Goal: Task Accomplishment & Management: Use online tool/utility

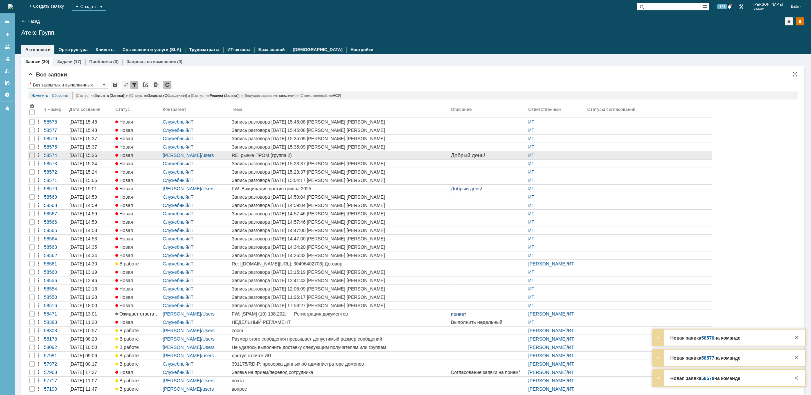
click at [301, 154] on div "RE: рынке ПРОМ (группа 2)" at bounding box center [340, 154] width 217 height 5
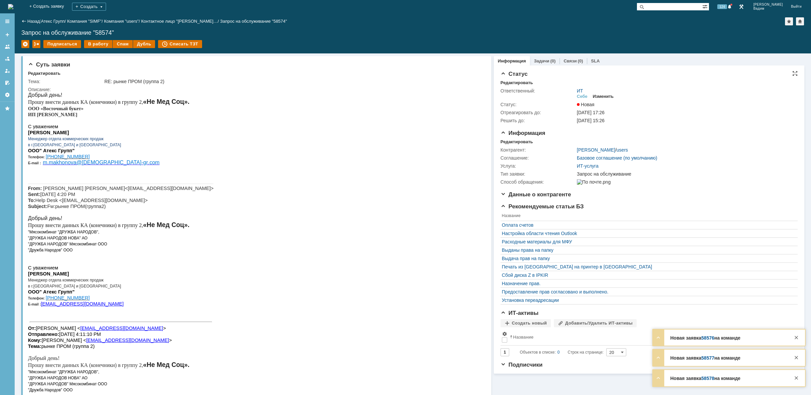
click at [604, 97] on div "Изменить" at bounding box center [603, 96] width 21 height 5
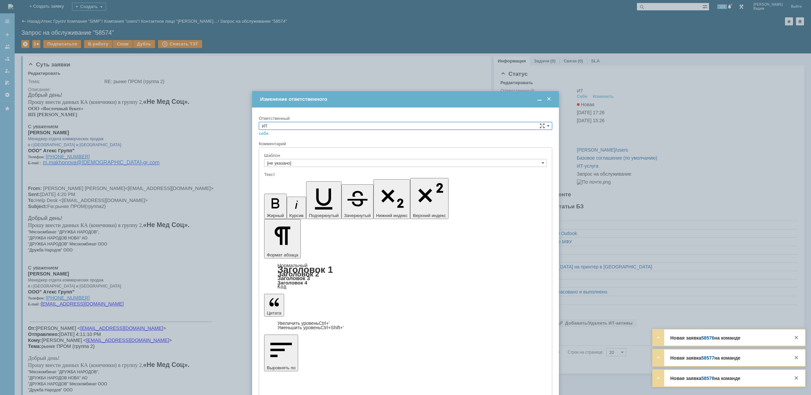
click at [498, 125] on input "ИТ" at bounding box center [406, 126] width 294 height 8
click at [285, 180] on span "АСУ" at bounding box center [406, 180] width 288 height 5
type input "АСУ"
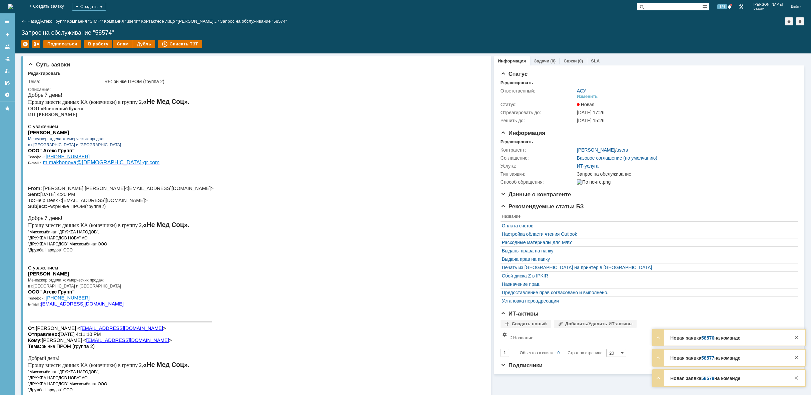
click at [13, 5] on img at bounding box center [10, 6] width 5 height 5
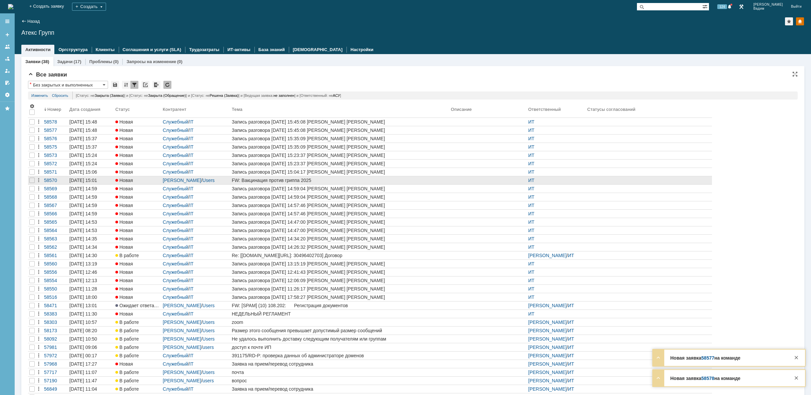
click at [332, 178] on div "FW: Вакцинация против гриппа 2025" at bounding box center [340, 179] width 217 height 5
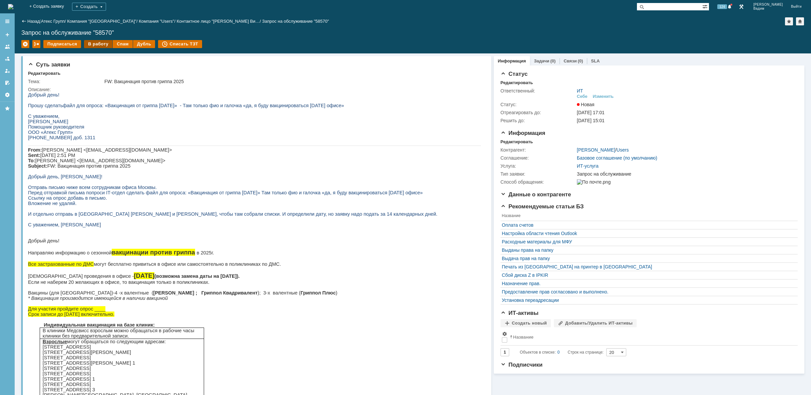
click at [98, 43] on div "В работу" at bounding box center [98, 44] width 28 height 8
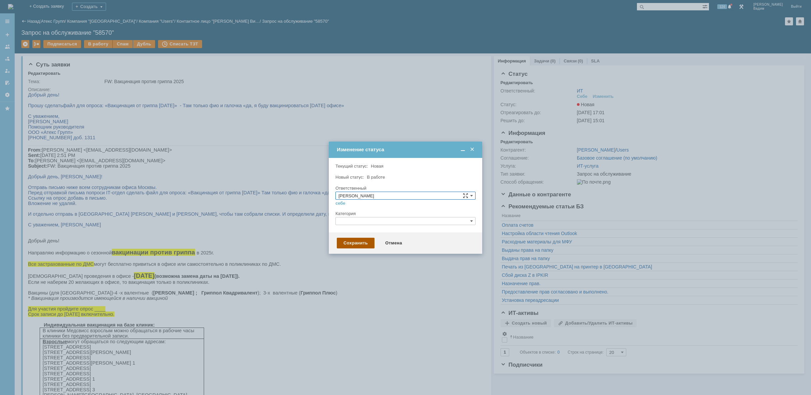
click at [358, 242] on div "Сохранить" at bounding box center [356, 243] width 38 height 11
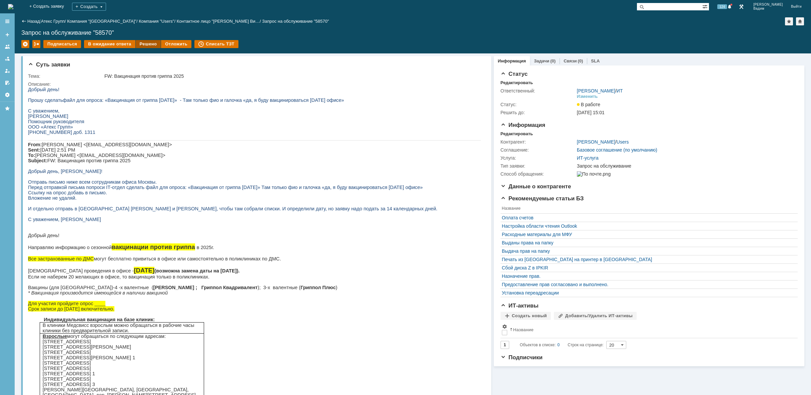
click at [145, 41] on div "Решено" at bounding box center [148, 44] width 25 height 8
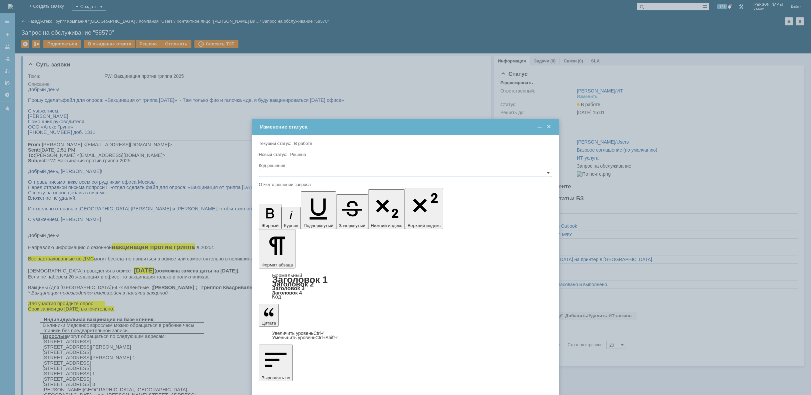
click at [283, 171] on input "text" at bounding box center [406, 173] width 294 height 8
click at [278, 205] on span "Решено" at bounding box center [406, 204] width 288 height 5
type input "Решено"
drag, startPoint x: 290, startPoint y: 272, endPoint x: 285, endPoint y: 269, distance: 6.3
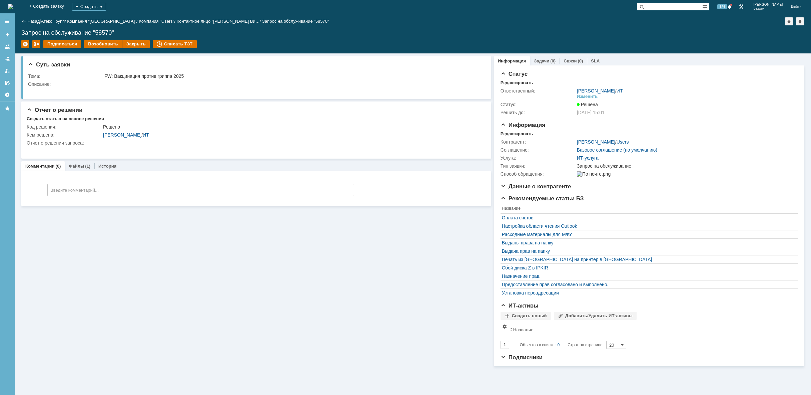
click at [13, 5] on img at bounding box center [10, 6] width 5 height 5
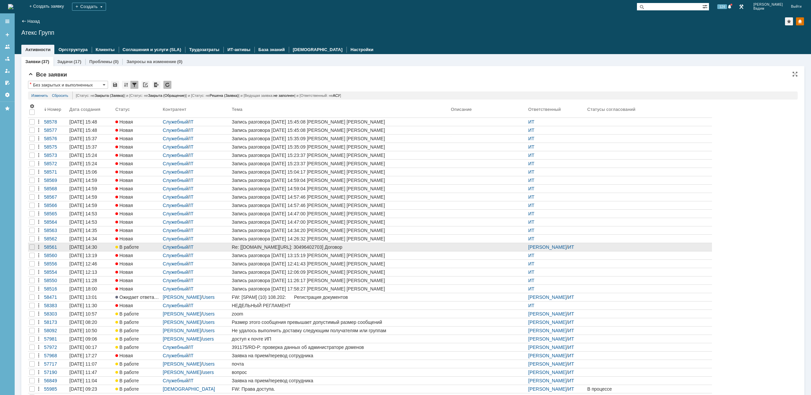
click at [379, 249] on div "Re: [[DOMAIN_NAME][URL]: 30496402703] Договор" at bounding box center [340, 246] width 217 height 5
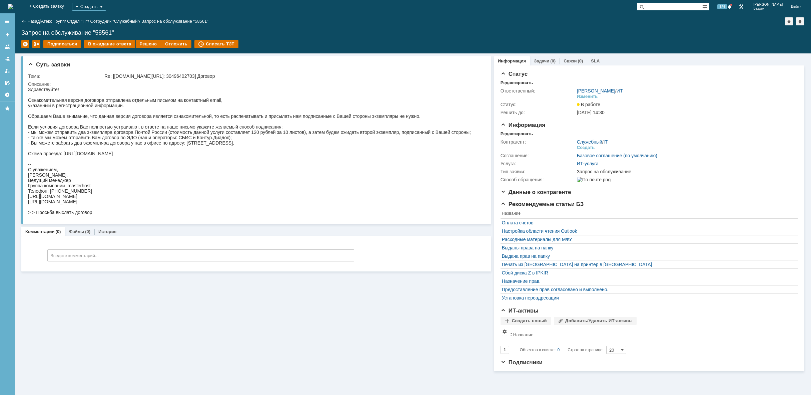
click at [13, 4] on img at bounding box center [10, 6] width 5 height 5
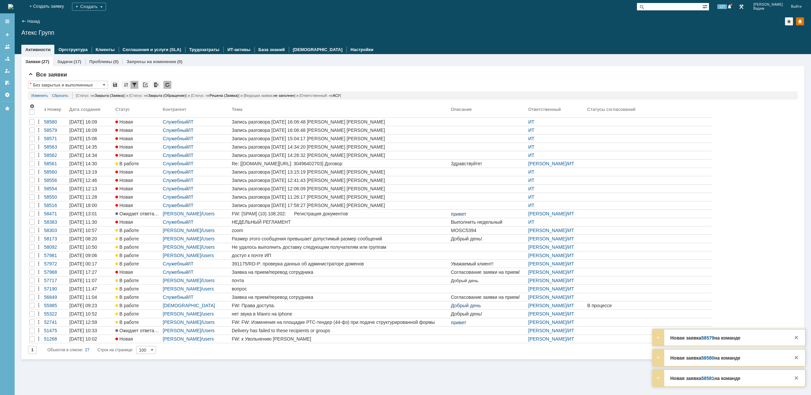
click at [13, 6] on img at bounding box center [10, 6] width 5 height 5
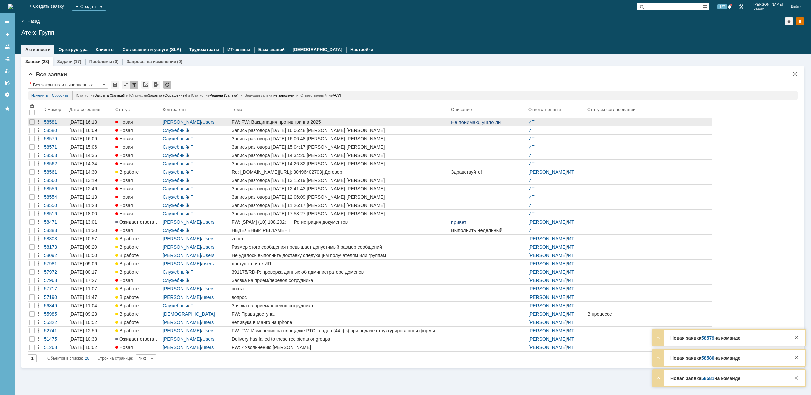
click at [330, 122] on div "FW: FW: Вакцинация против гриппа 2025" at bounding box center [340, 121] width 217 height 5
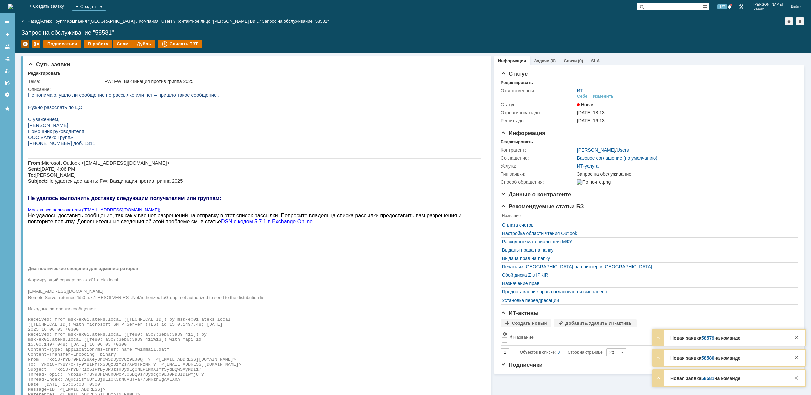
click at [28, 44] on div at bounding box center [25, 44] width 8 height 8
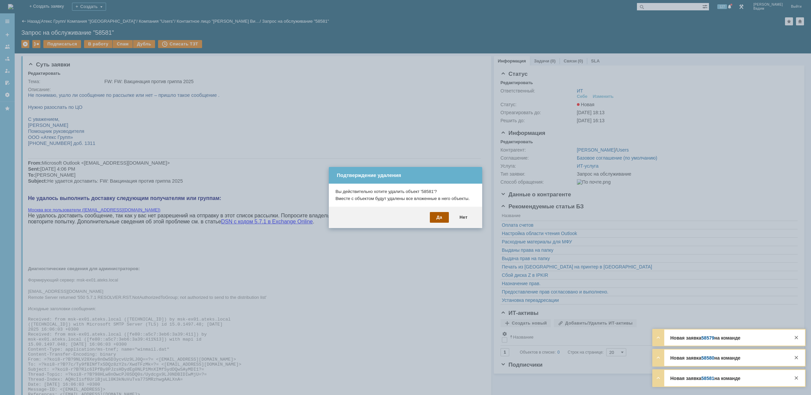
click at [434, 215] on div "Да" at bounding box center [439, 217] width 19 height 11
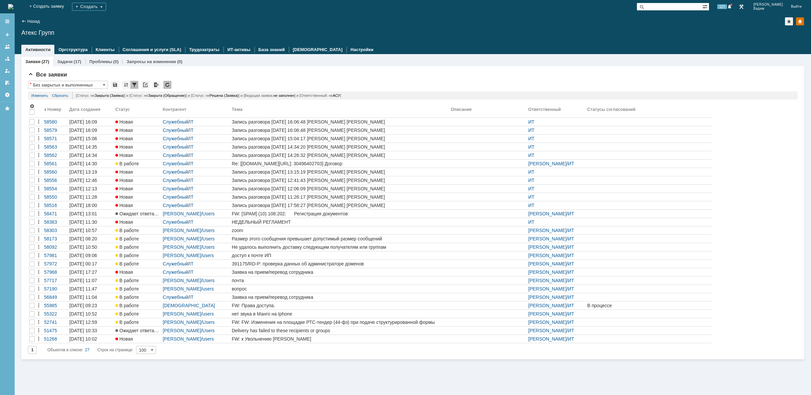
click at [13, 5] on img at bounding box center [10, 6] width 5 height 5
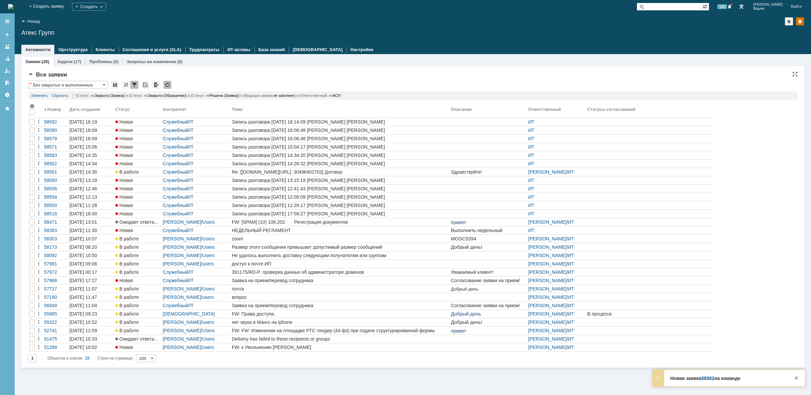
click at [13, 4] on img at bounding box center [10, 6] width 5 height 5
click at [13, 7] on img at bounding box center [10, 6] width 5 height 5
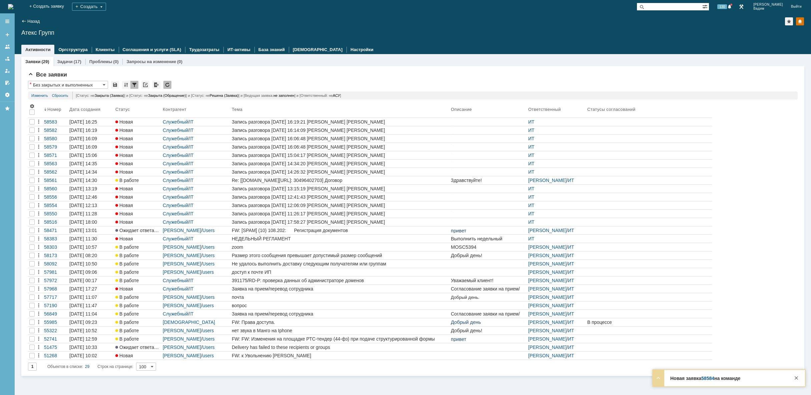
click at [13, 4] on img at bounding box center [10, 6] width 5 height 5
click at [13, 6] on img at bounding box center [10, 6] width 5 height 5
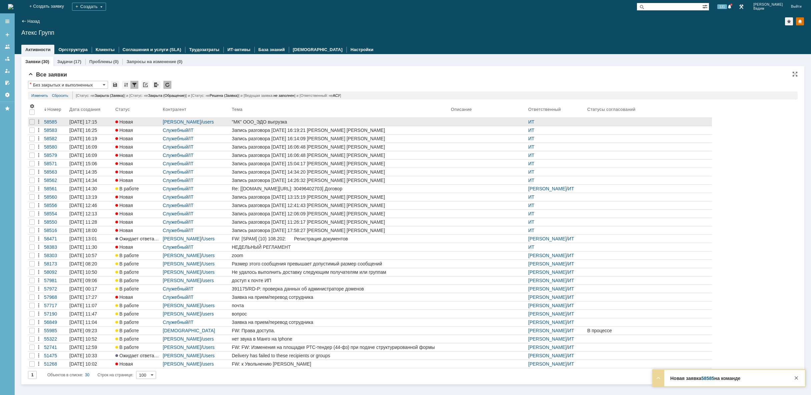
click at [370, 119] on div ""МК" ООО_ЭДО выгрузка" at bounding box center [340, 121] width 217 height 5
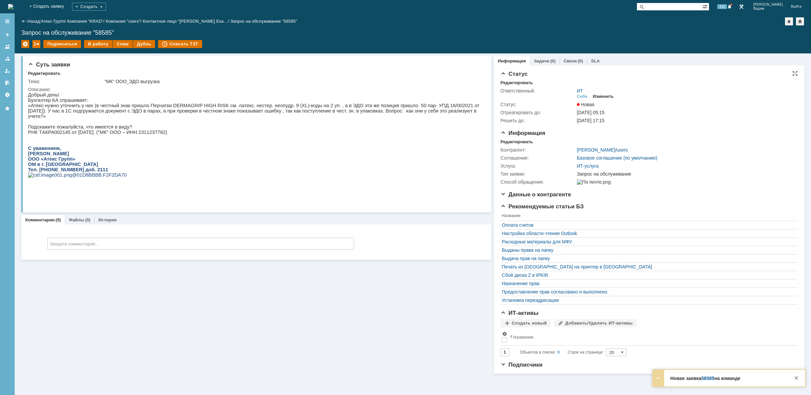
click at [608, 98] on div "Изменить" at bounding box center [603, 96] width 21 height 5
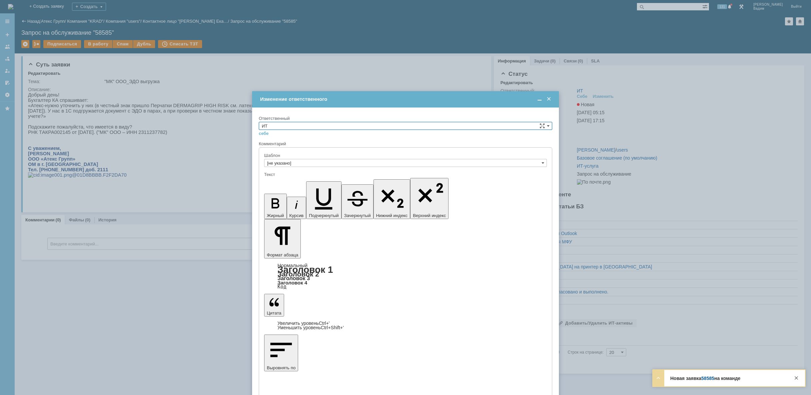
click at [386, 124] on input "ИТ" at bounding box center [406, 126] width 294 height 8
click at [308, 182] on span "АСУ" at bounding box center [406, 180] width 288 height 5
type input "АСУ"
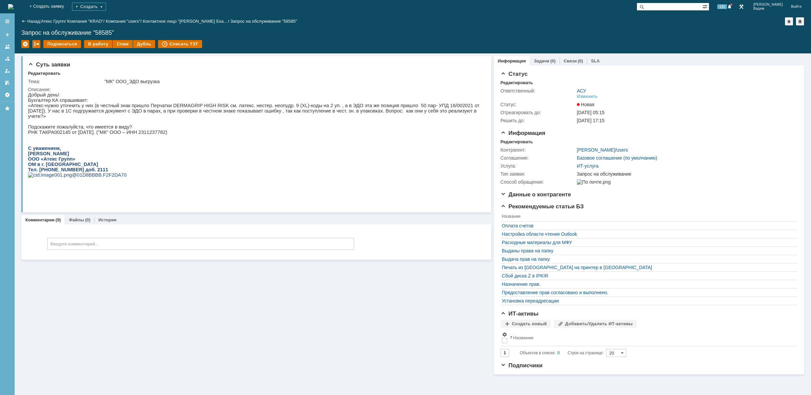
click at [13, 4] on img at bounding box center [10, 6] width 5 height 5
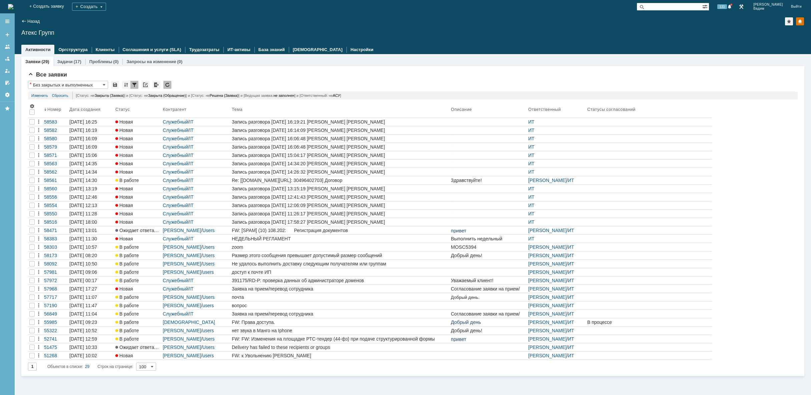
click at [13, 6] on img at bounding box center [10, 6] width 5 height 5
